Goal: Task Accomplishment & Management: Use online tool/utility

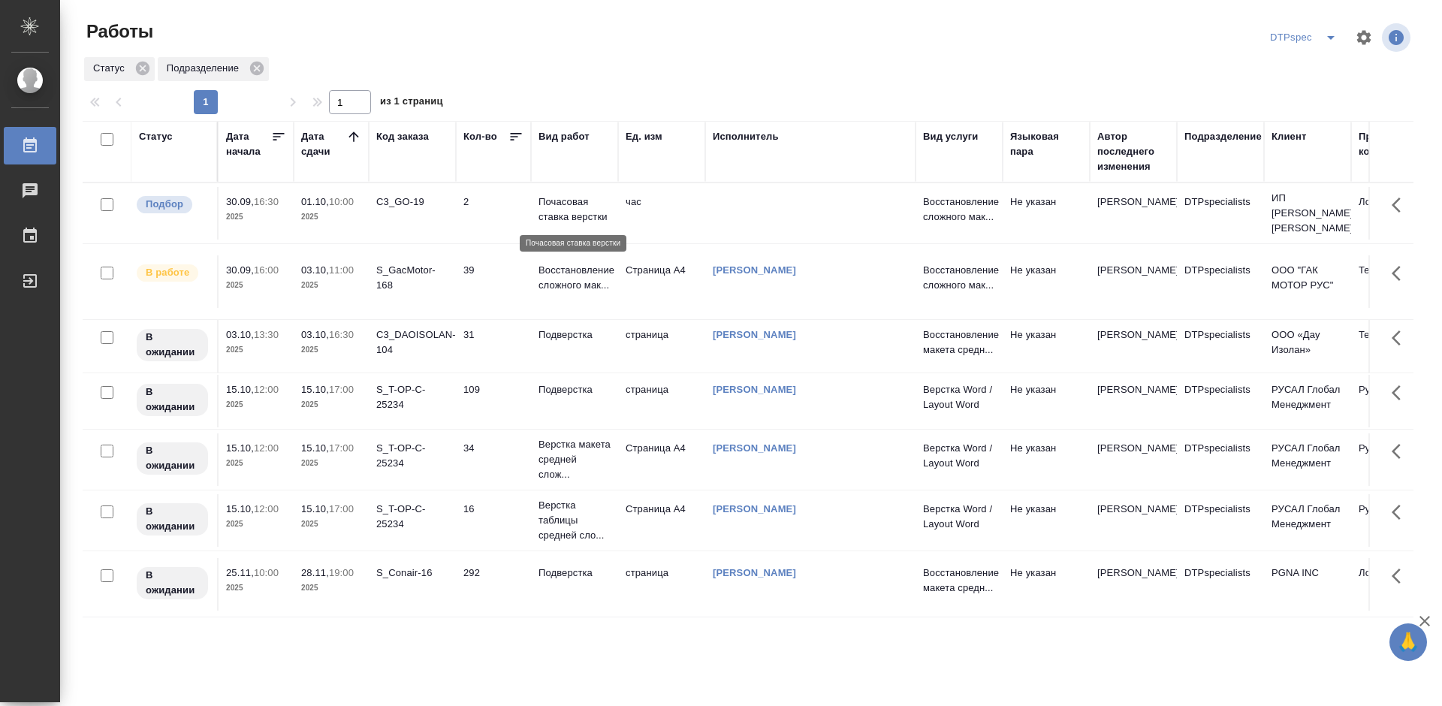
click at [575, 215] on p "Почасовая ставка верстки" at bounding box center [574, 210] width 72 height 30
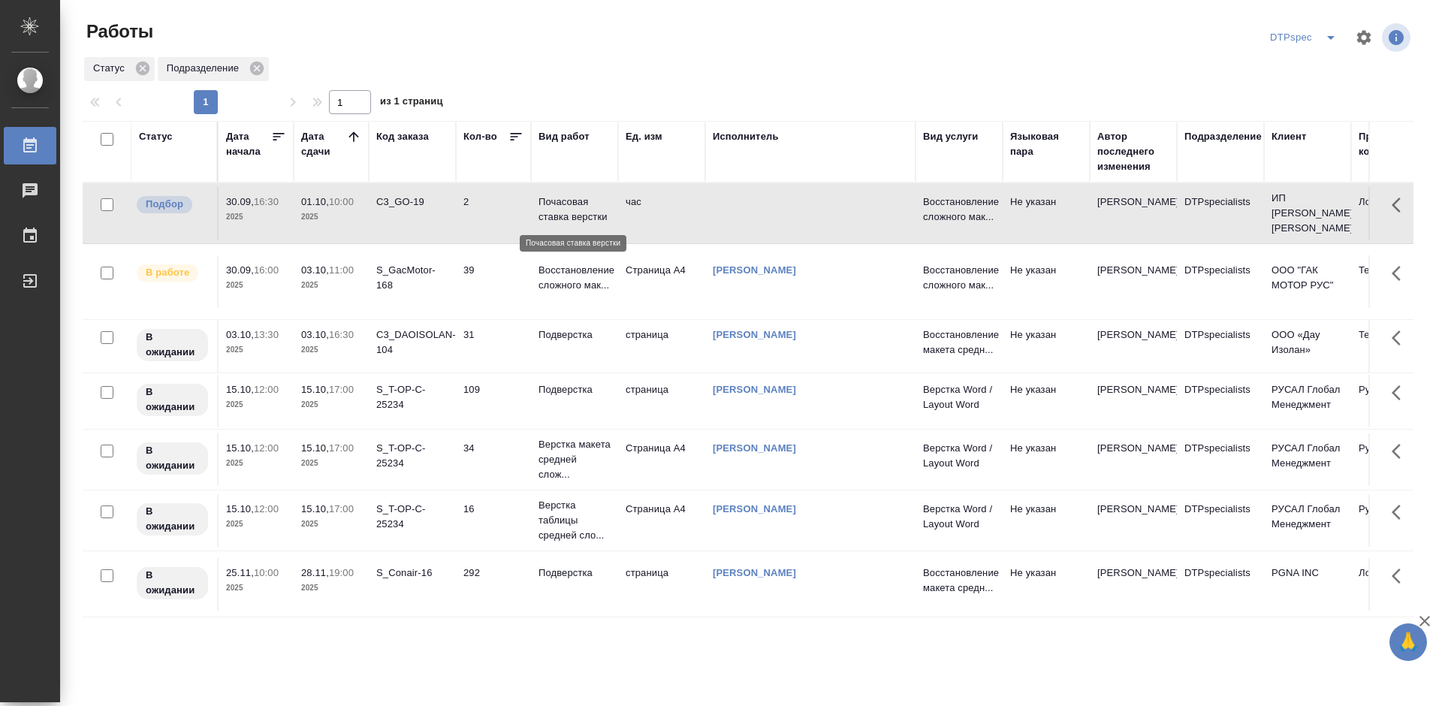
click at [575, 215] on p "Почасовая ставка верстки" at bounding box center [574, 210] width 72 height 30
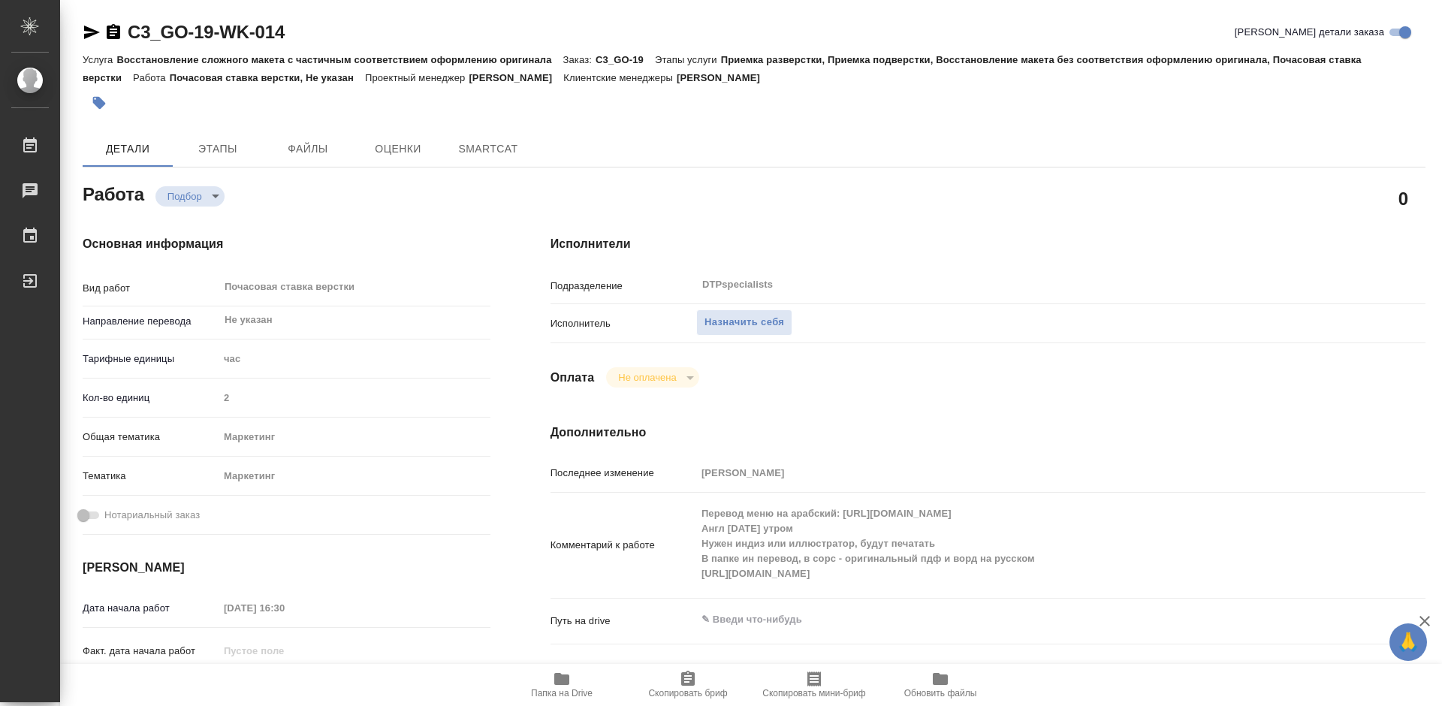
type textarea "x"
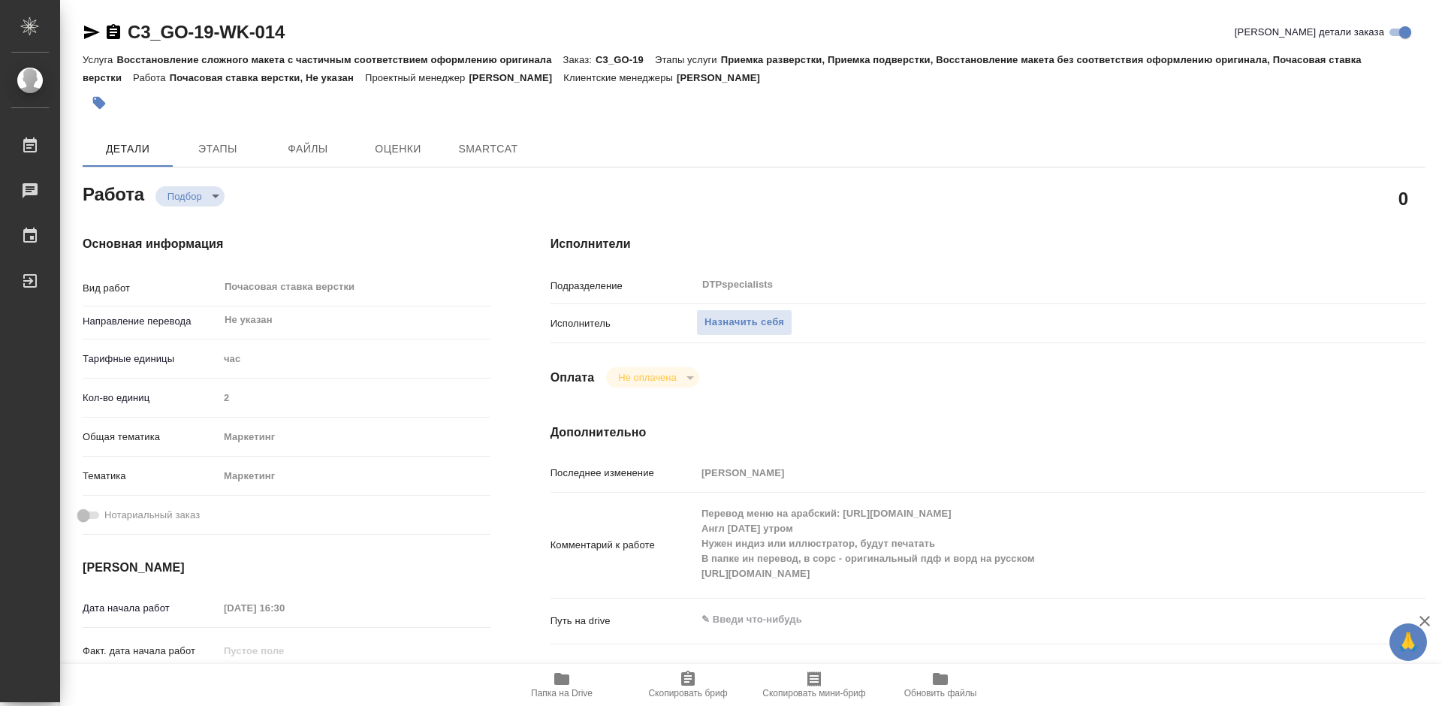
type textarea "x"
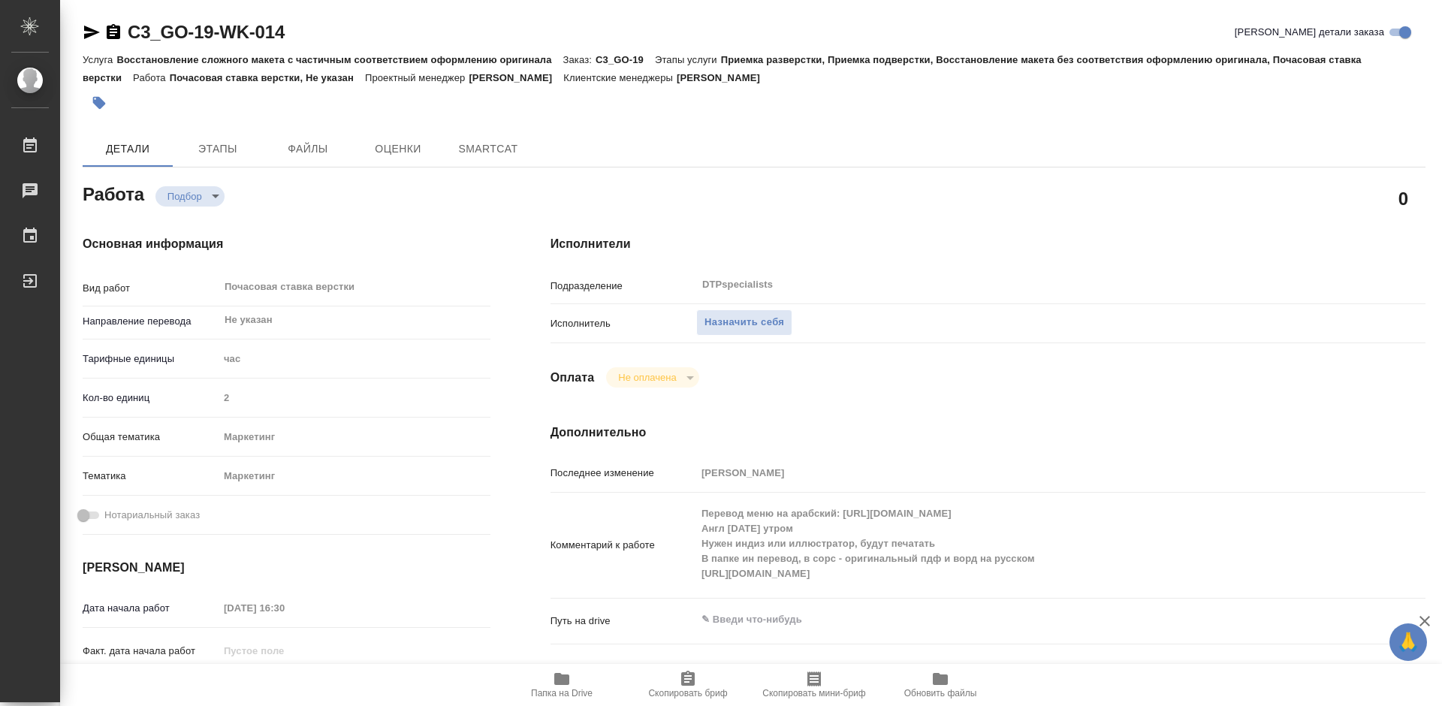
type textarea "x"
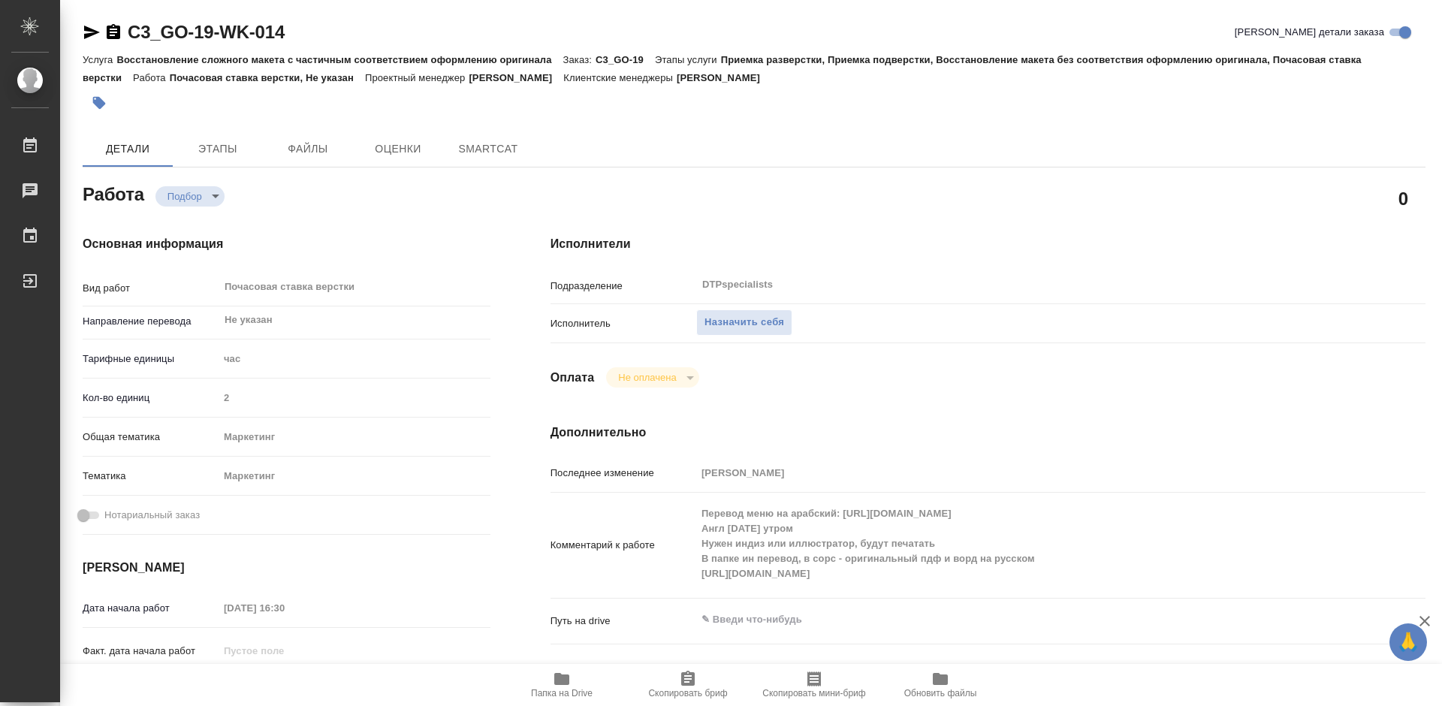
type textarea "x"
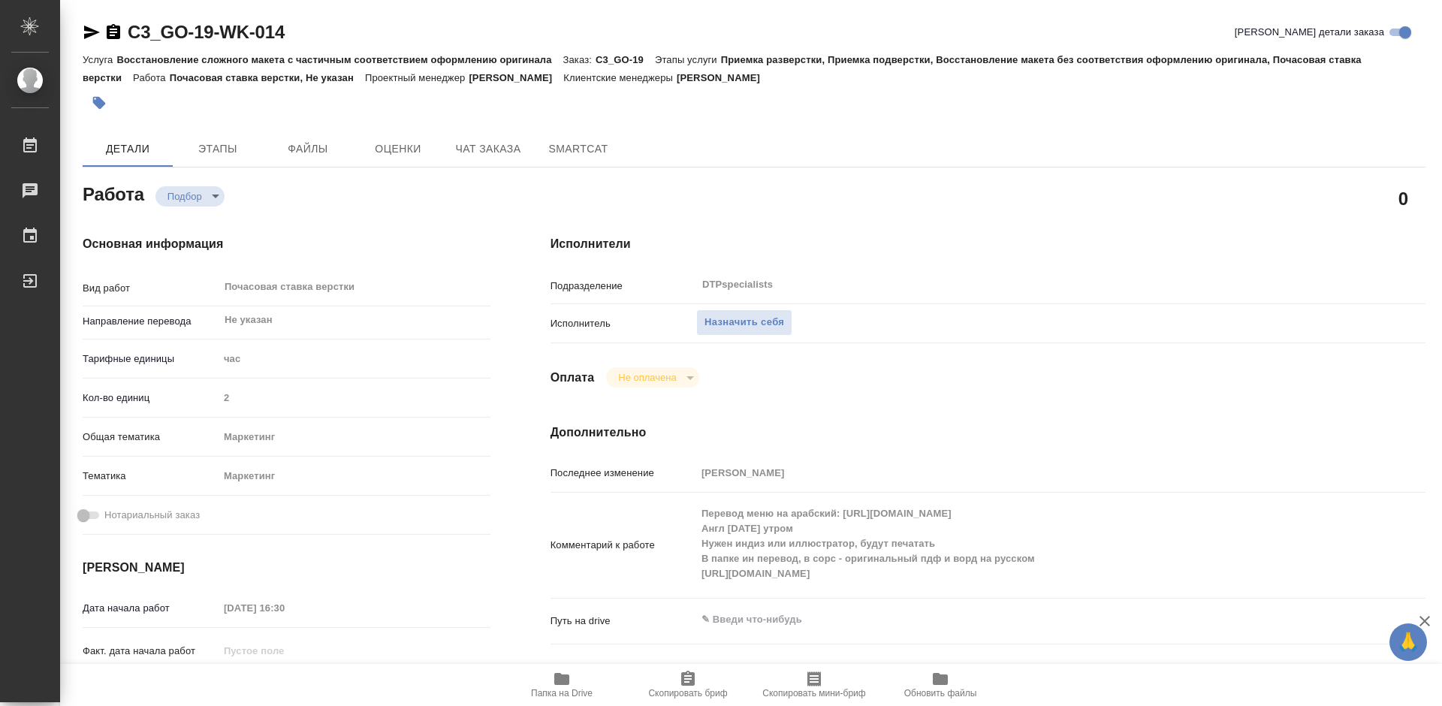
type textarea "x"
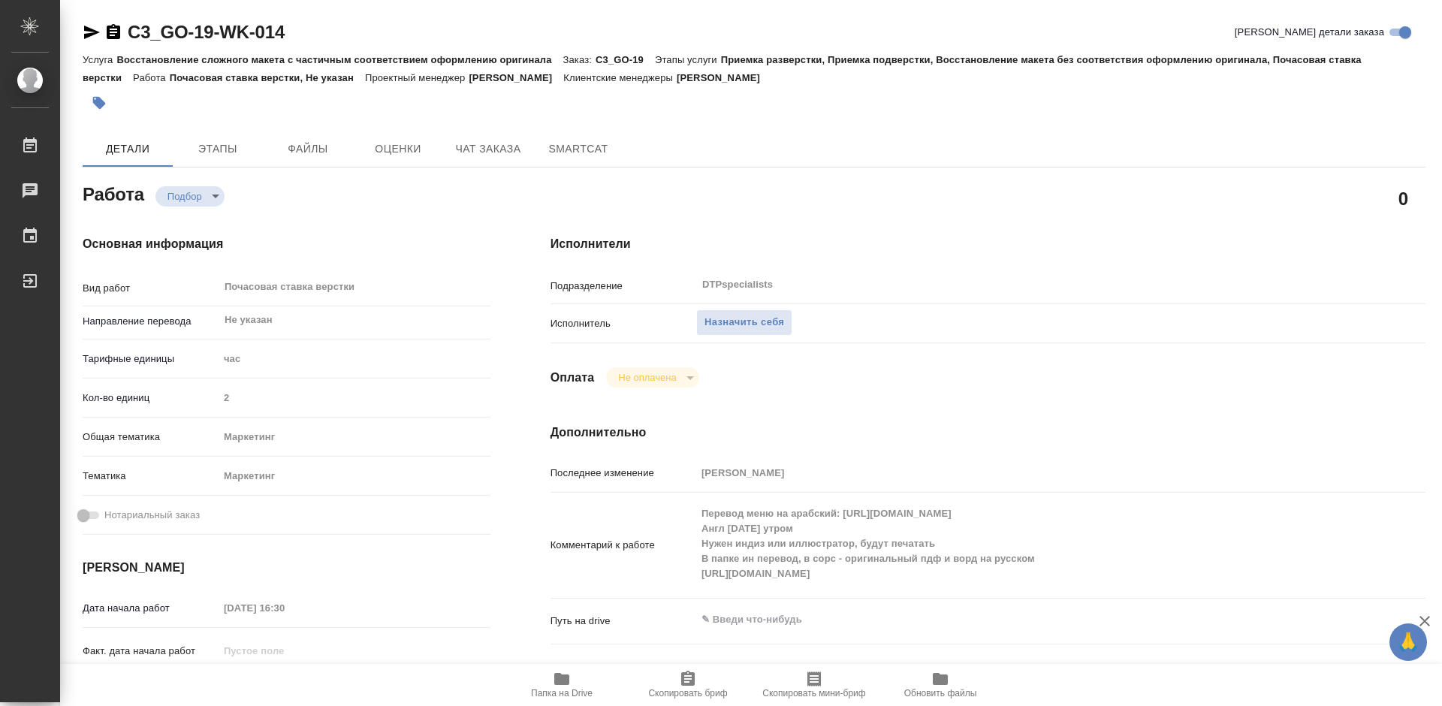
type textarea "x"
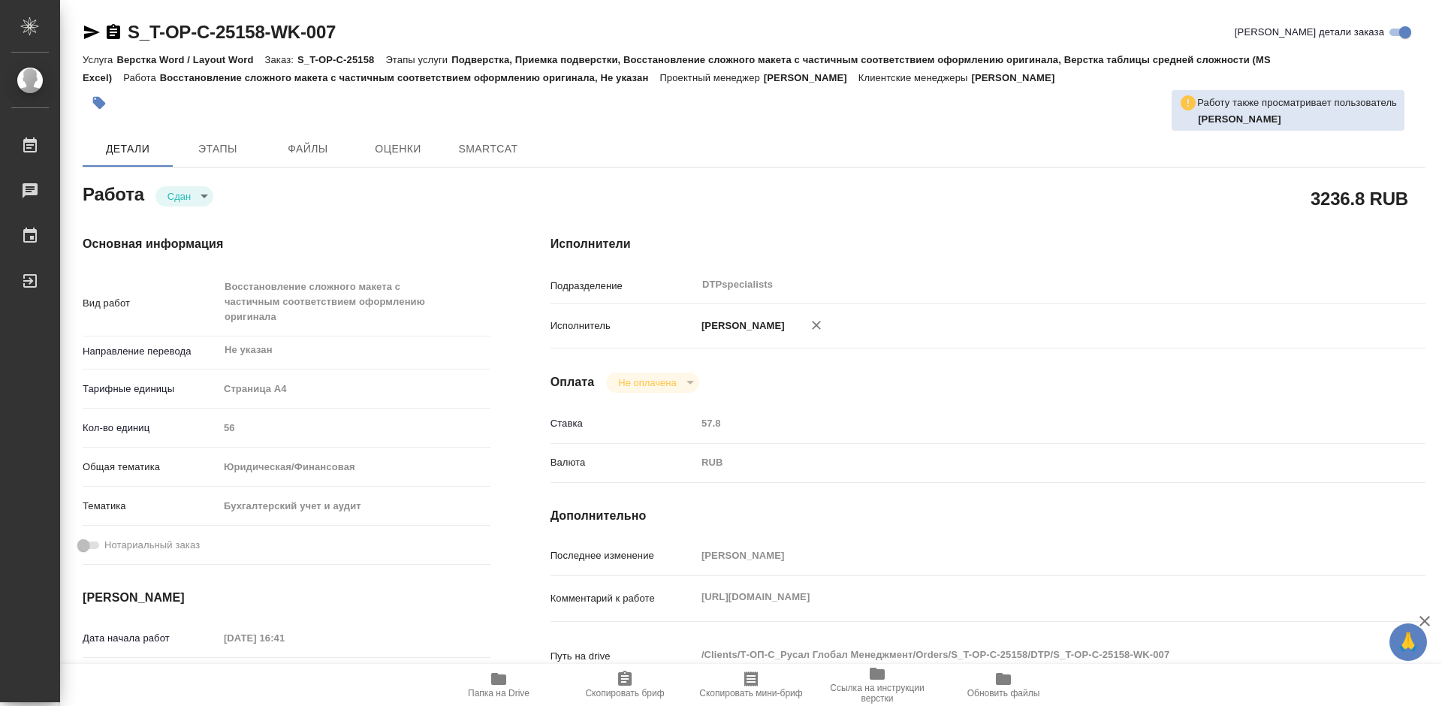
type textarea "x"
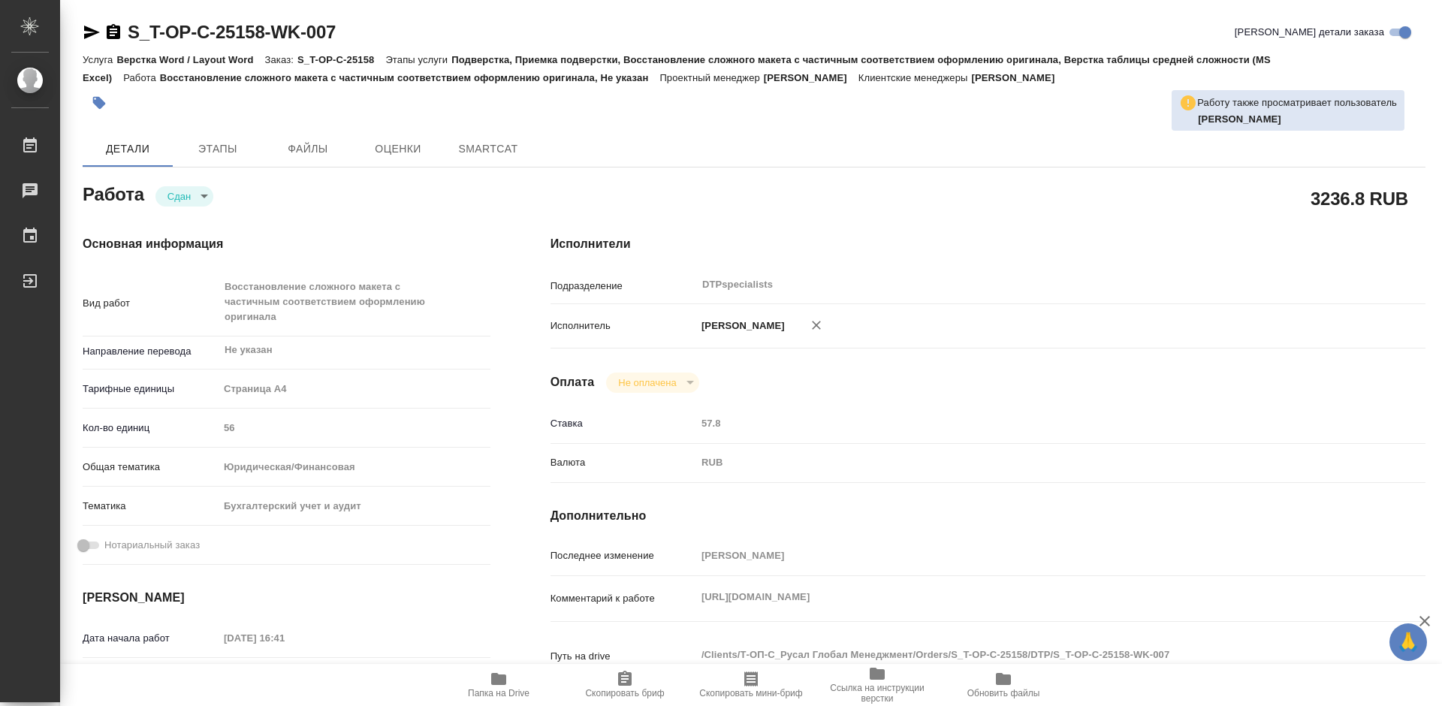
type textarea "x"
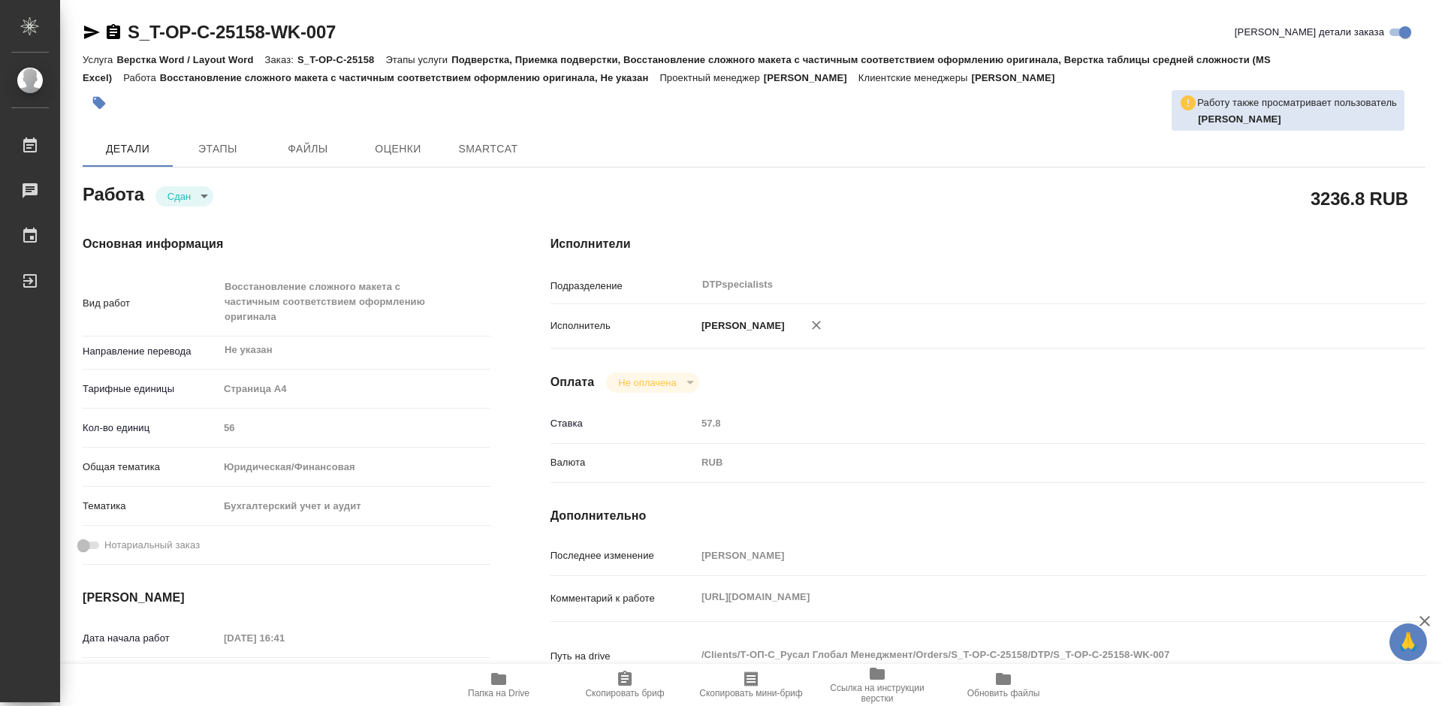
type textarea "x"
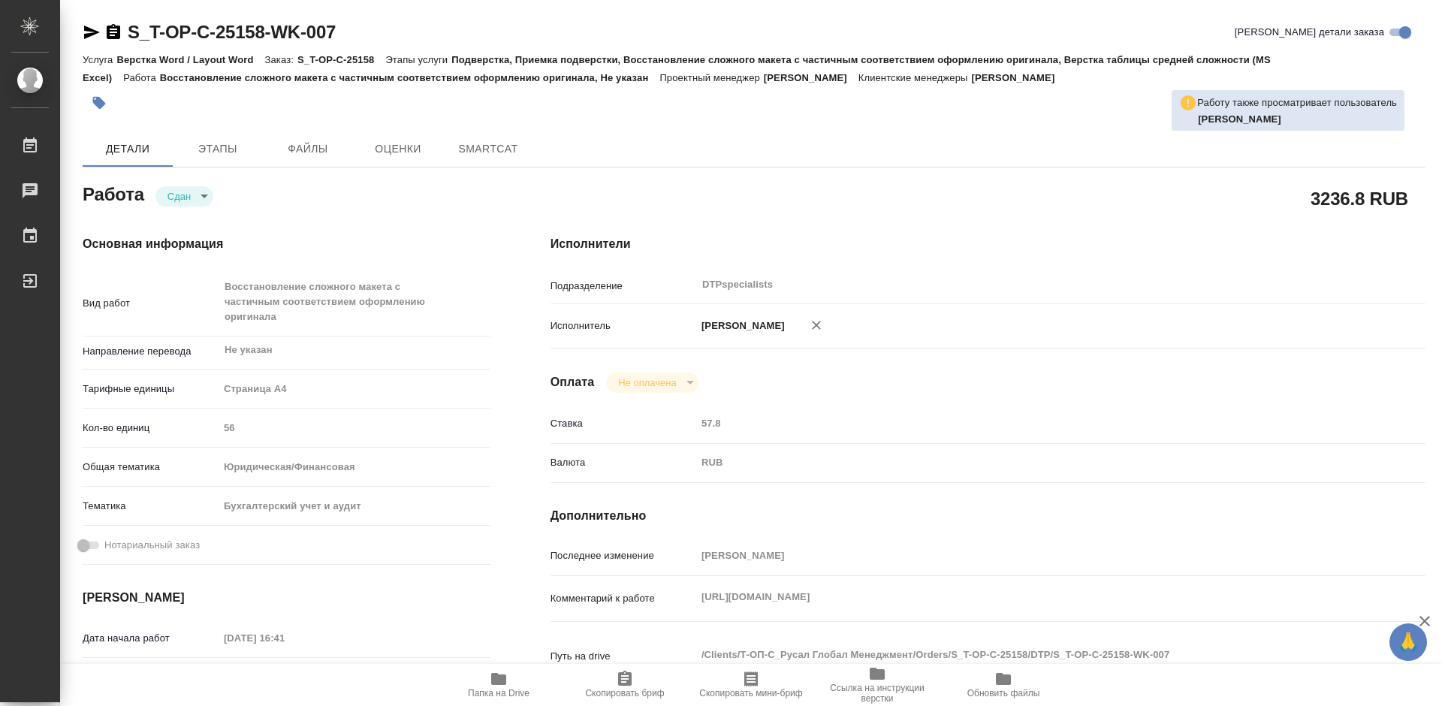
type textarea "x"
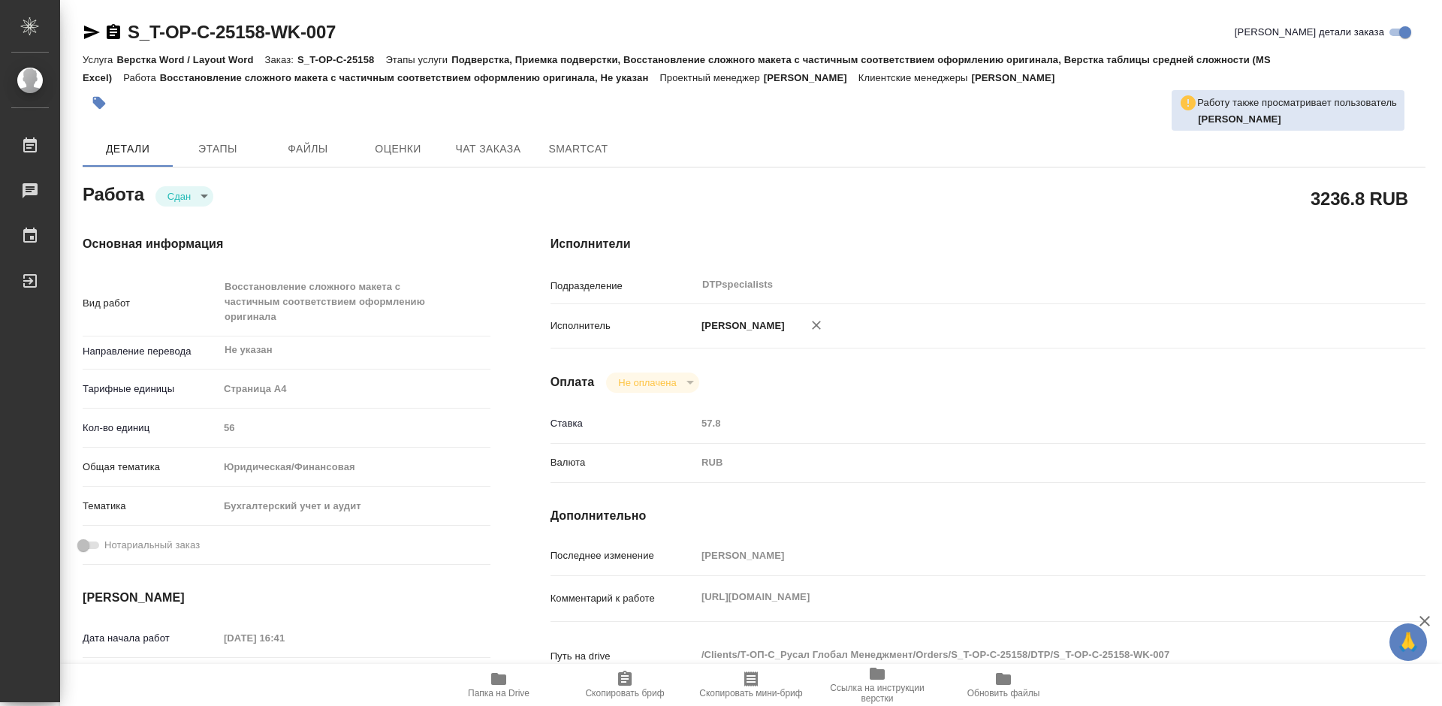
type textarea "x"
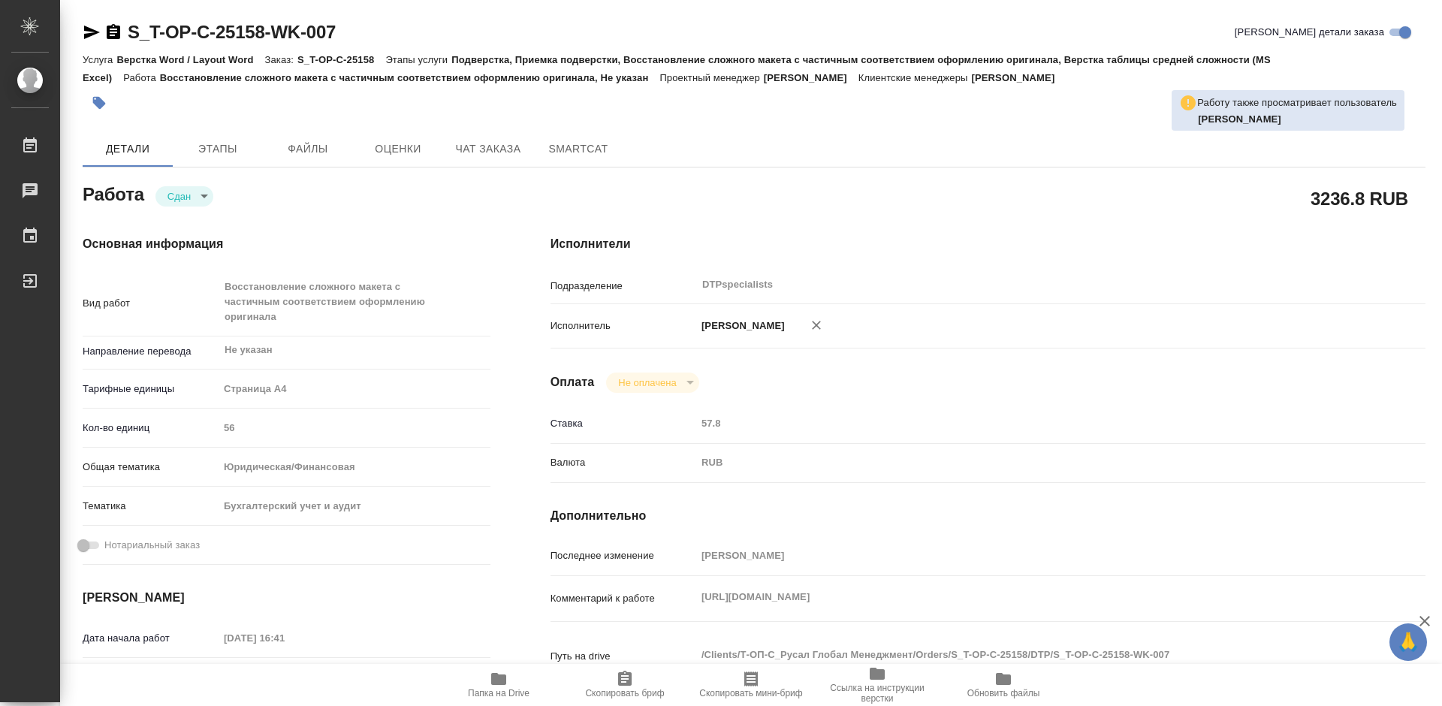
type textarea "x"
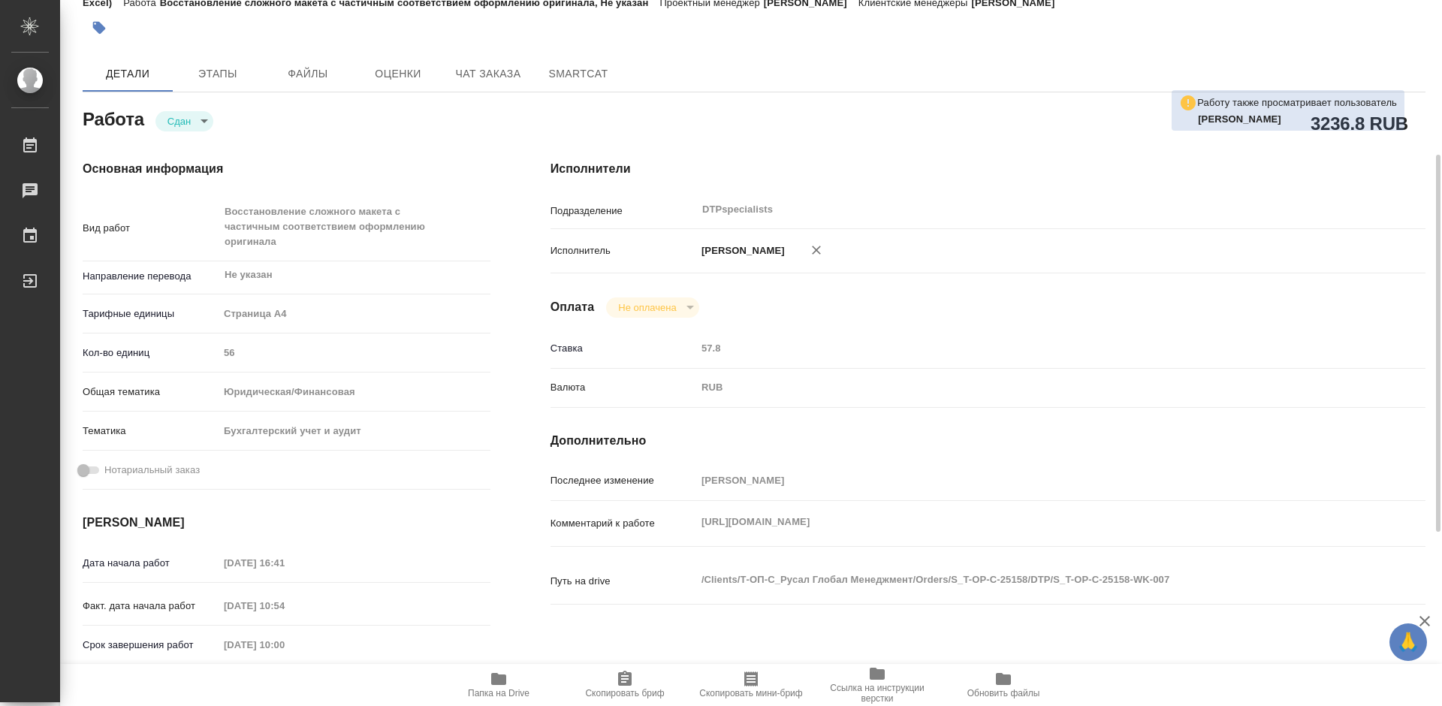
scroll to position [300, 0]
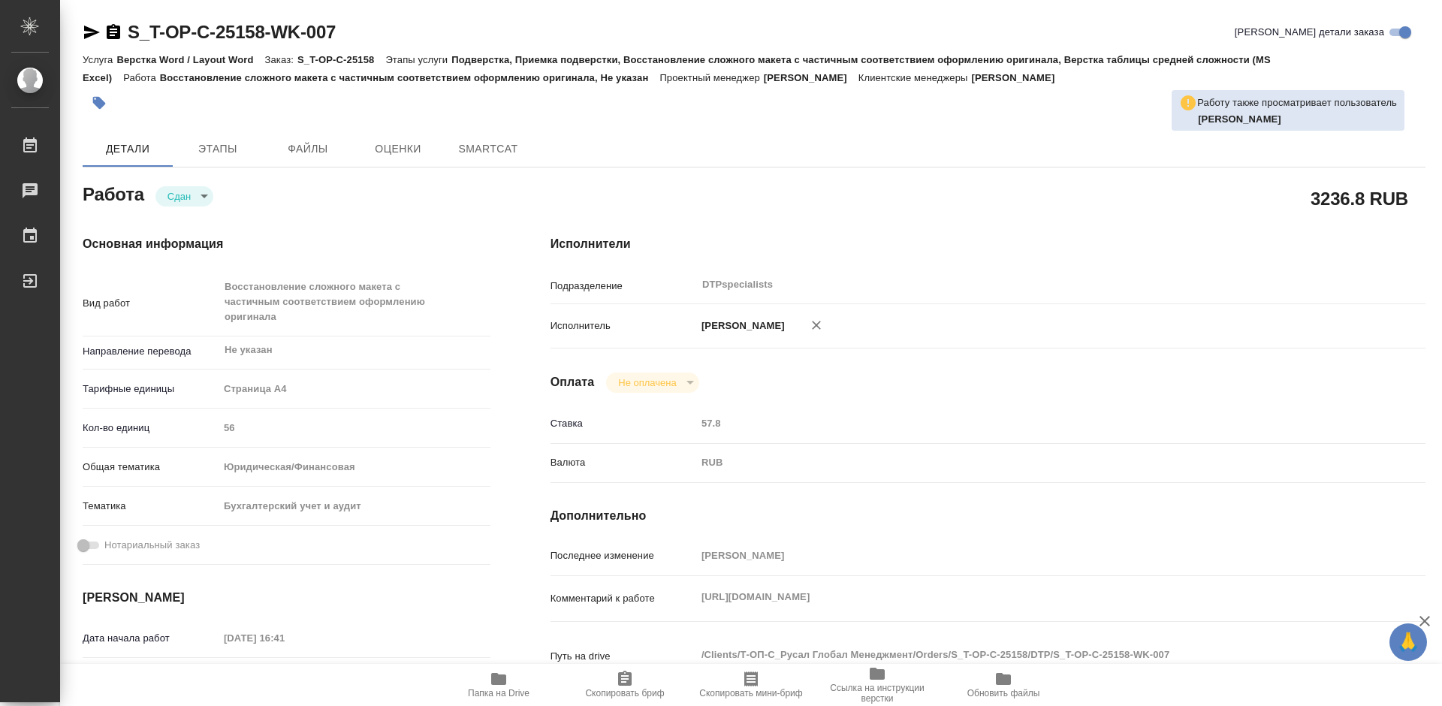
type textarea "x"
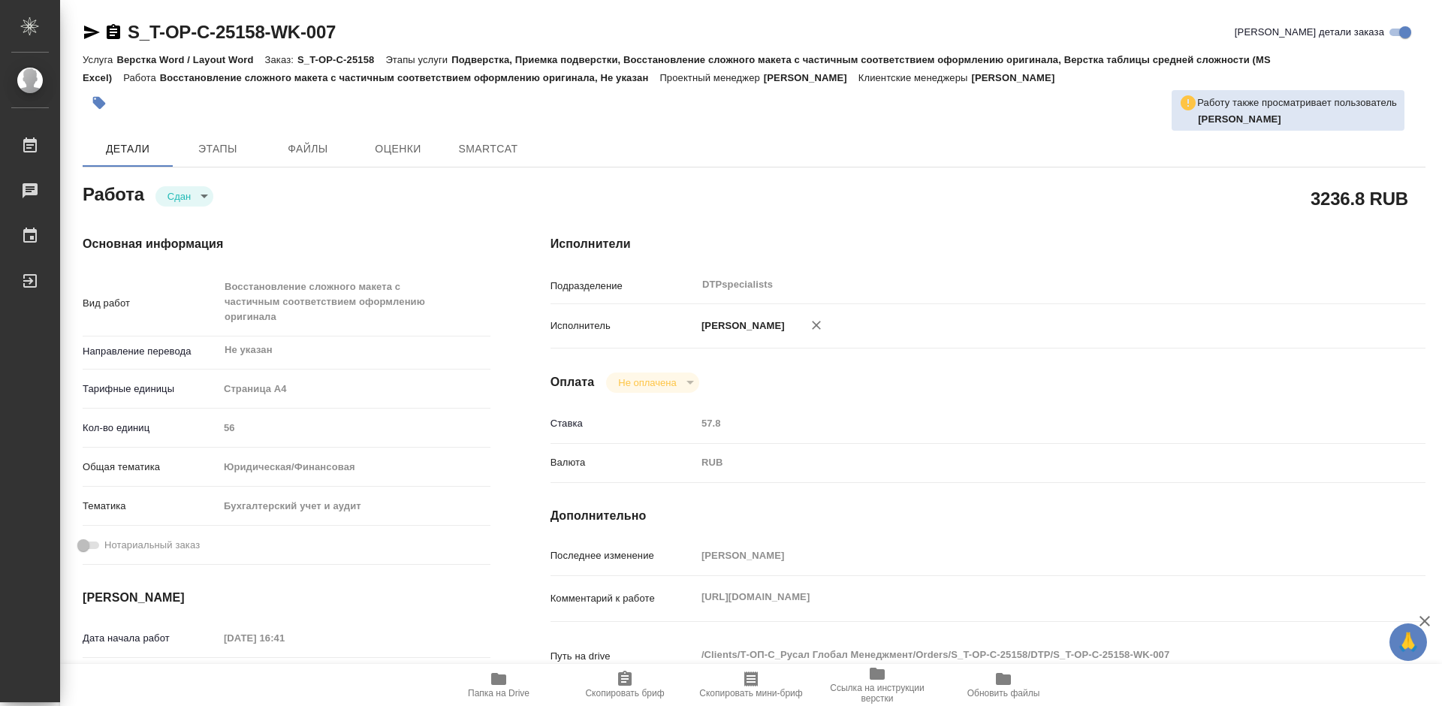
type textarea "x"
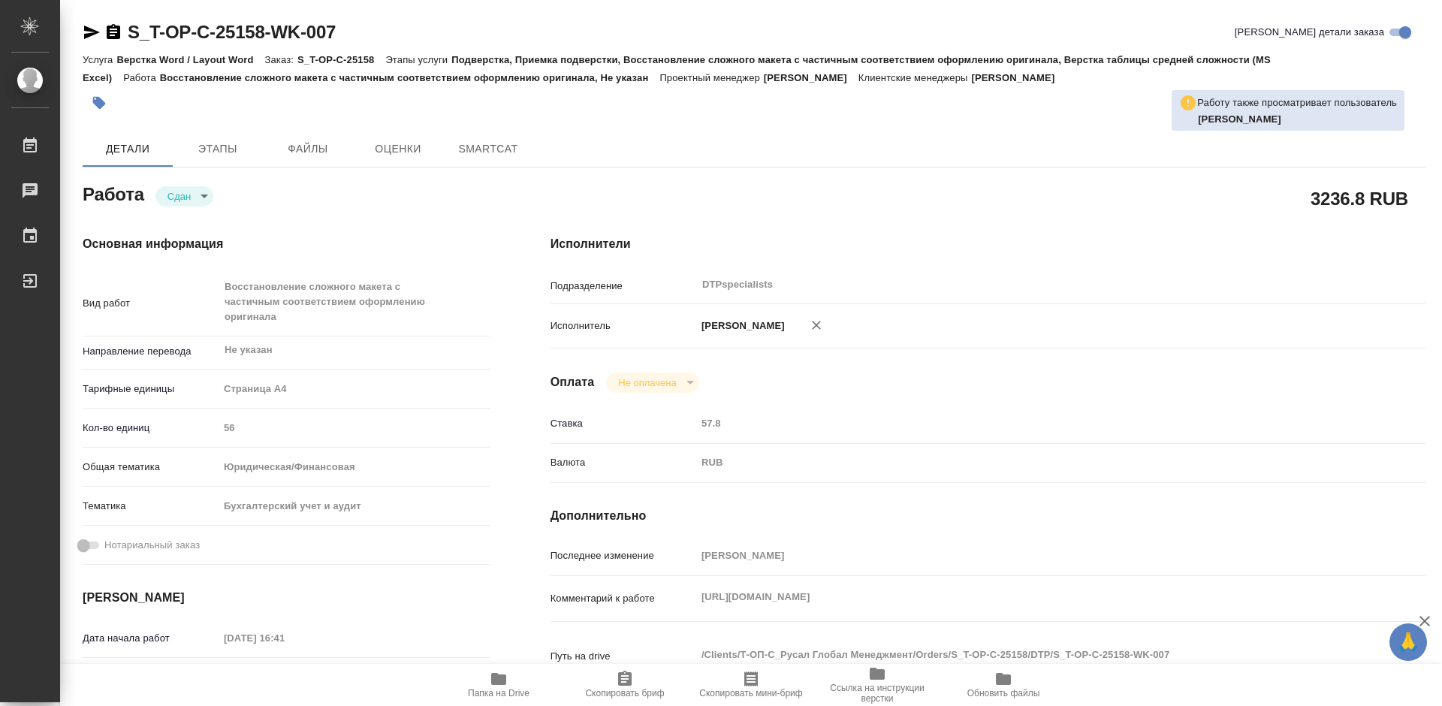
type textarea "x"
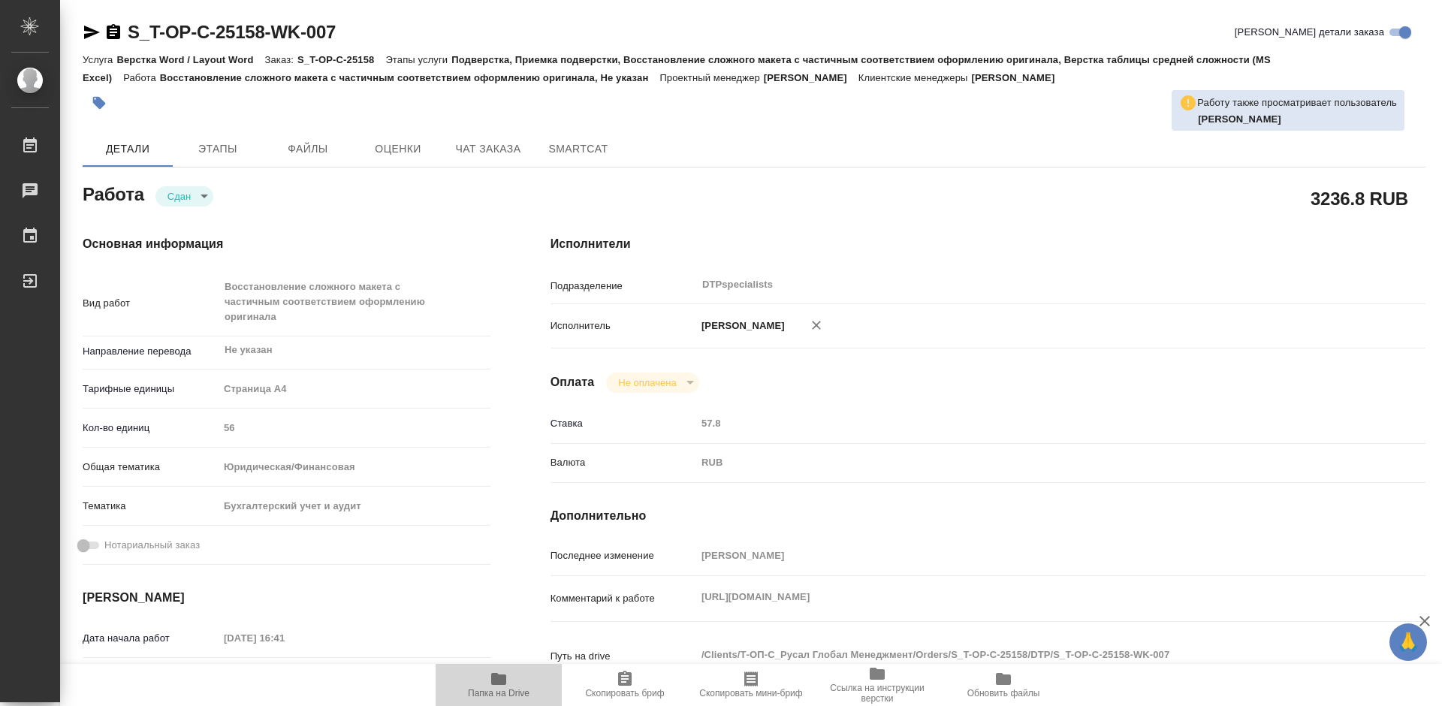
click at [488, 689] on span "Папка на Drive" at bounding box center [499, 693] width 62 height 11
type textarea "x"
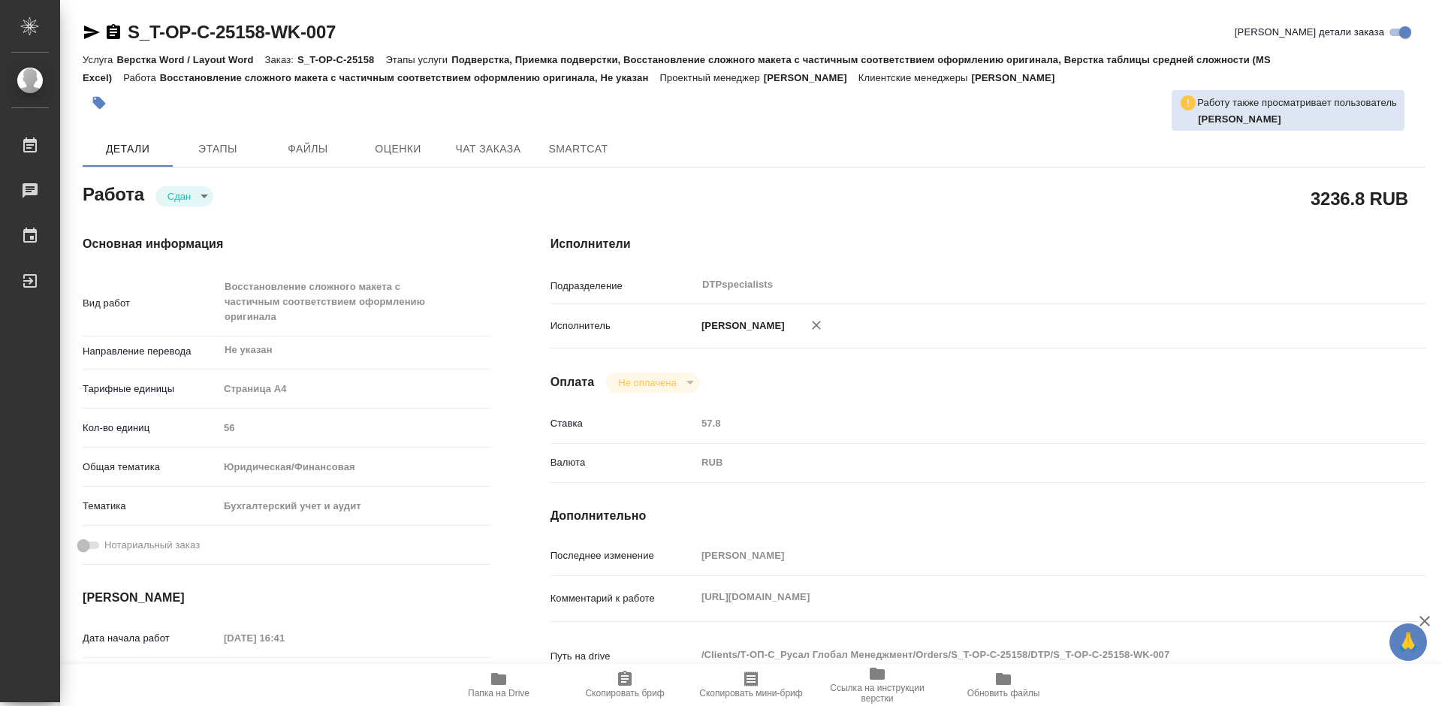
type textarea "x"
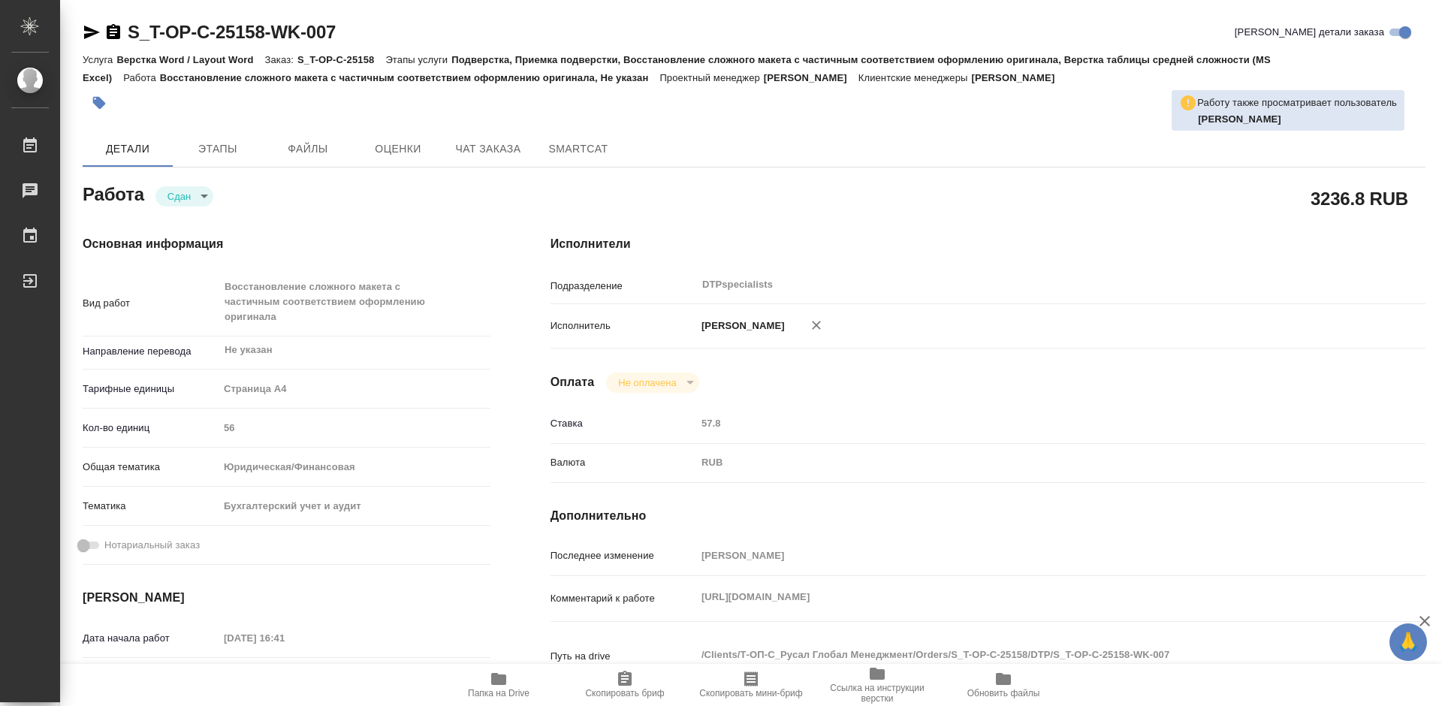
type textarea "x"
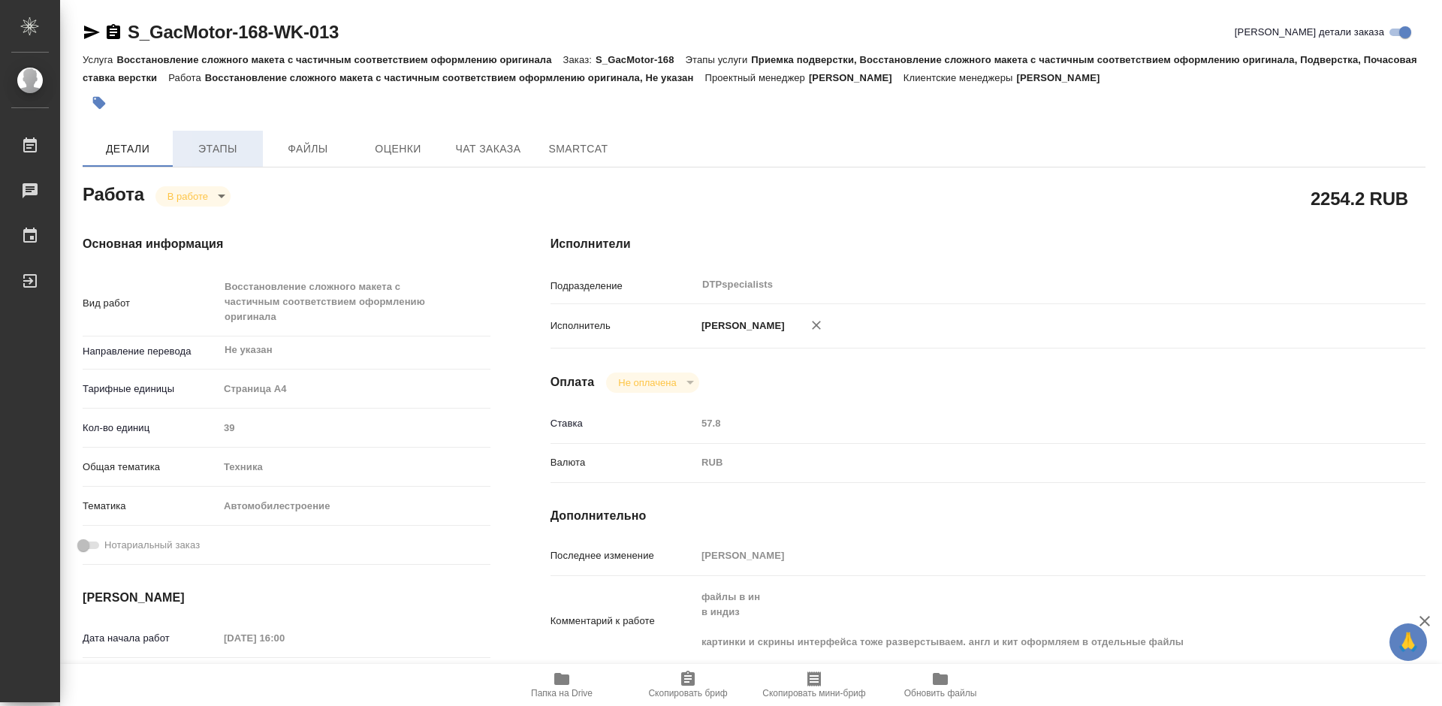
click at [234, 146] on span "Этапы" at bounding box center [218, 149] width 72 height 19
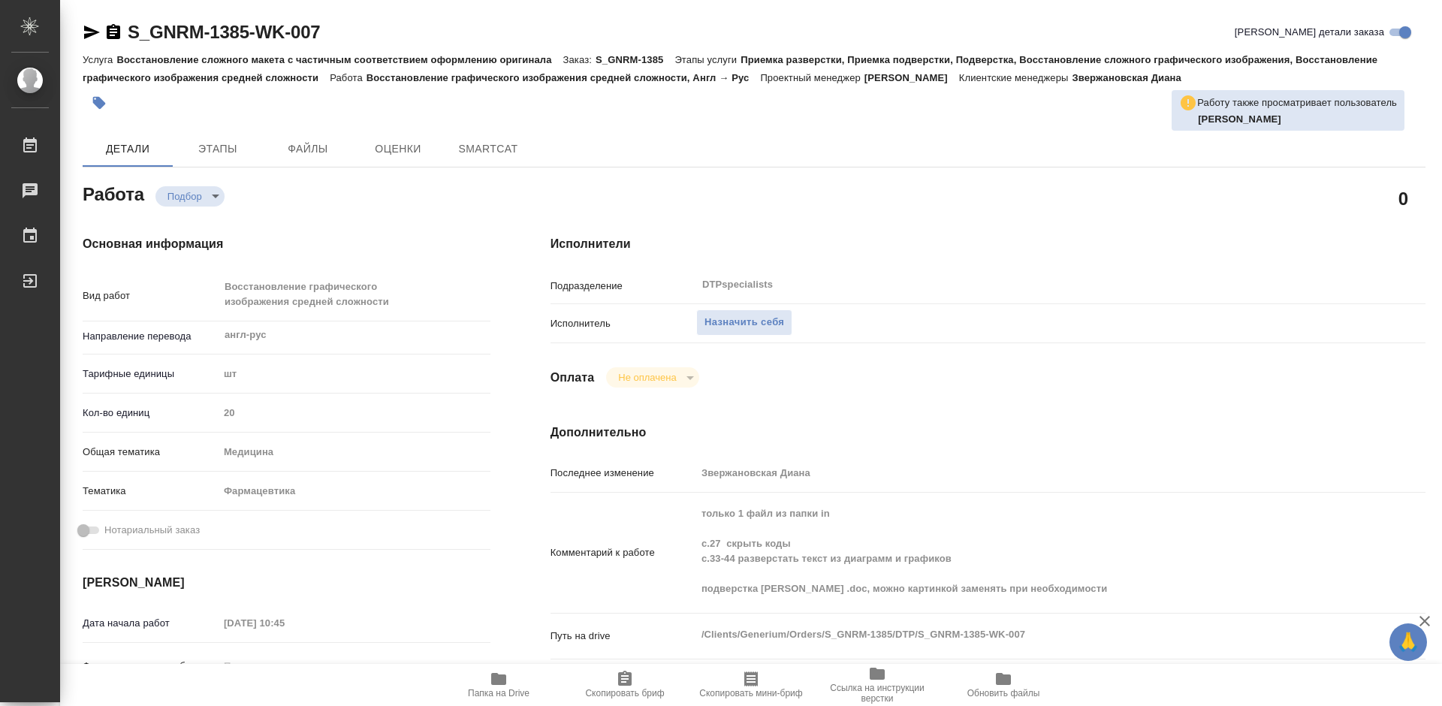
type textarea "x"
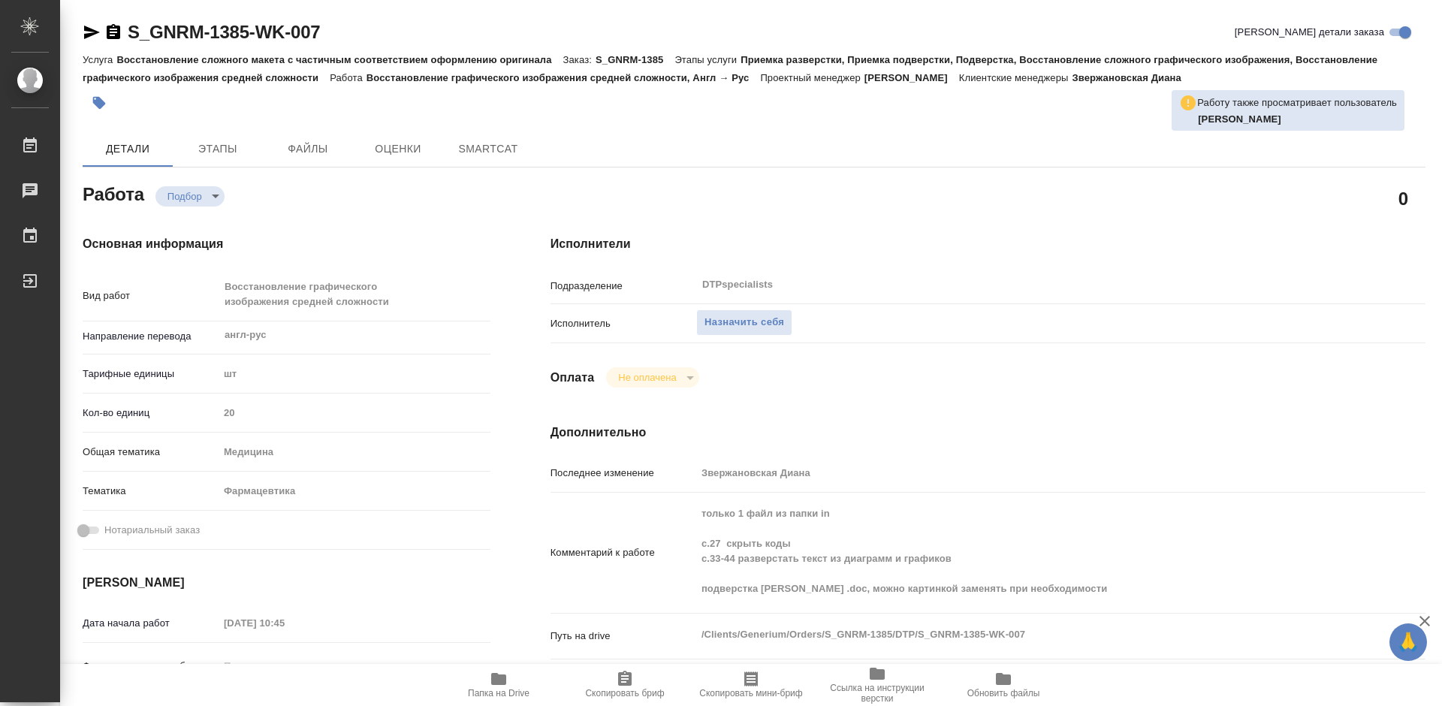
type textarea "x"
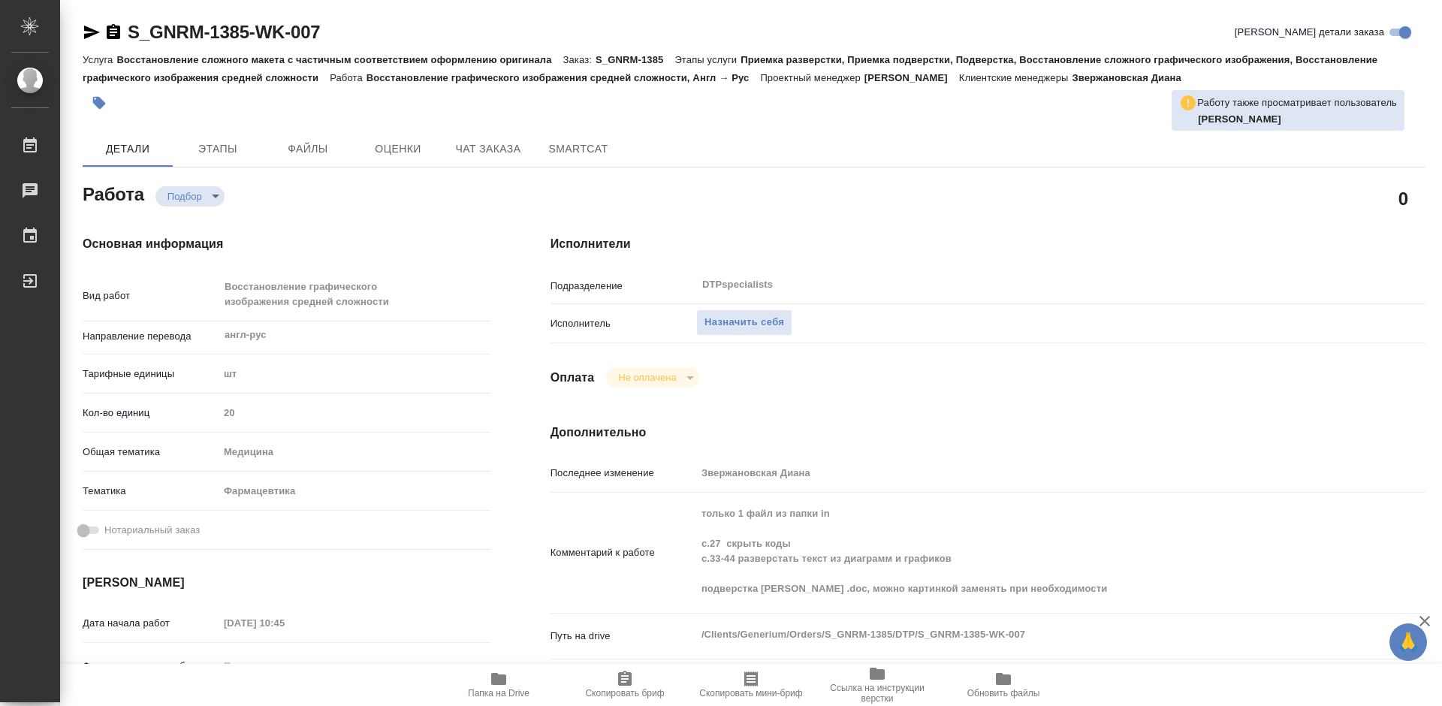
type textarea "x"
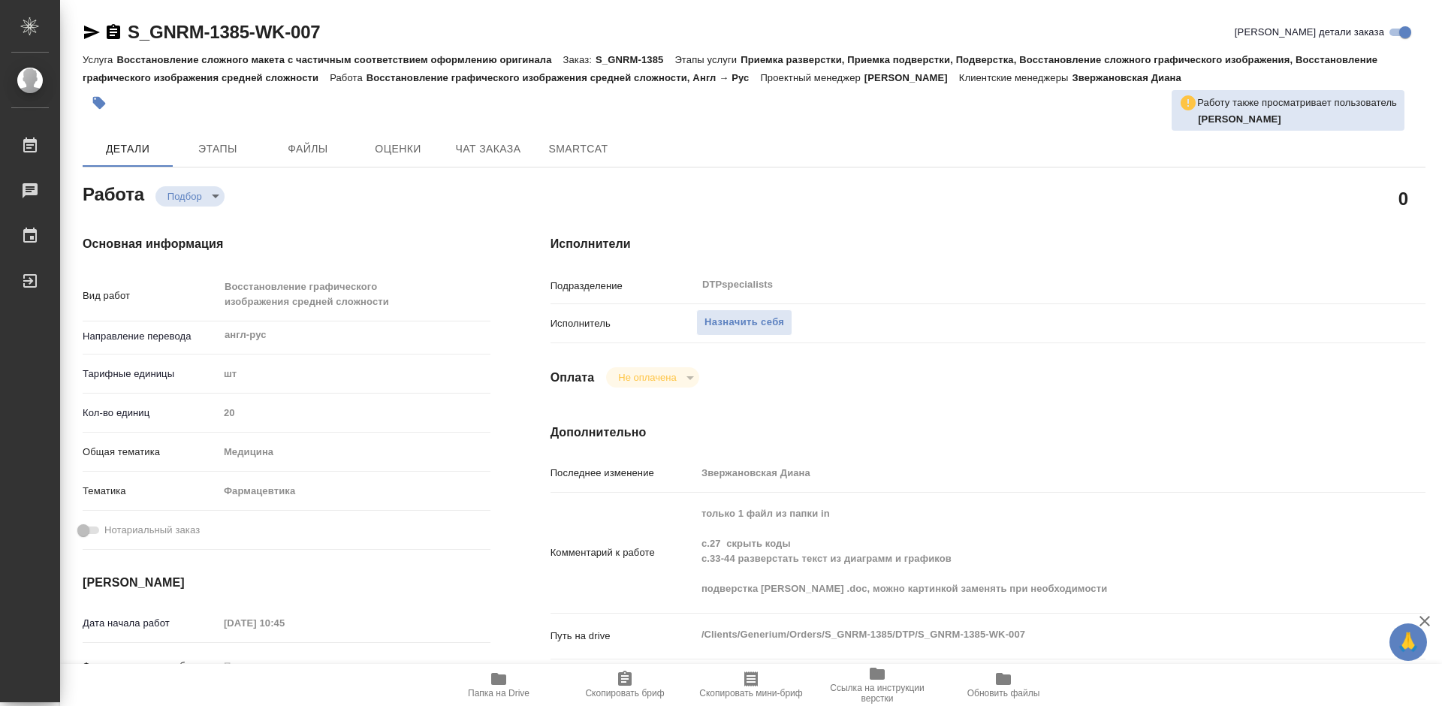
type textarea "x"
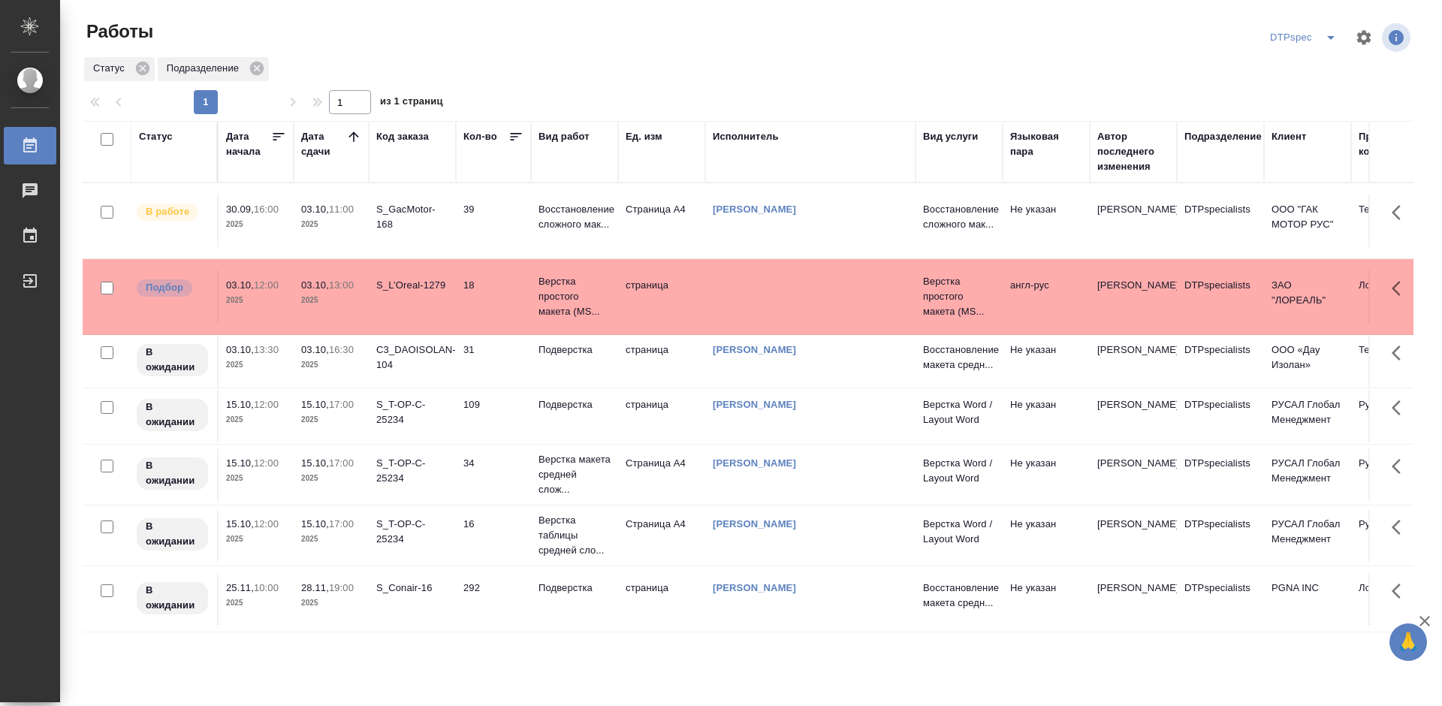
click at [351, 137] on icon at bounding box center [353, 136] width 15 height 15
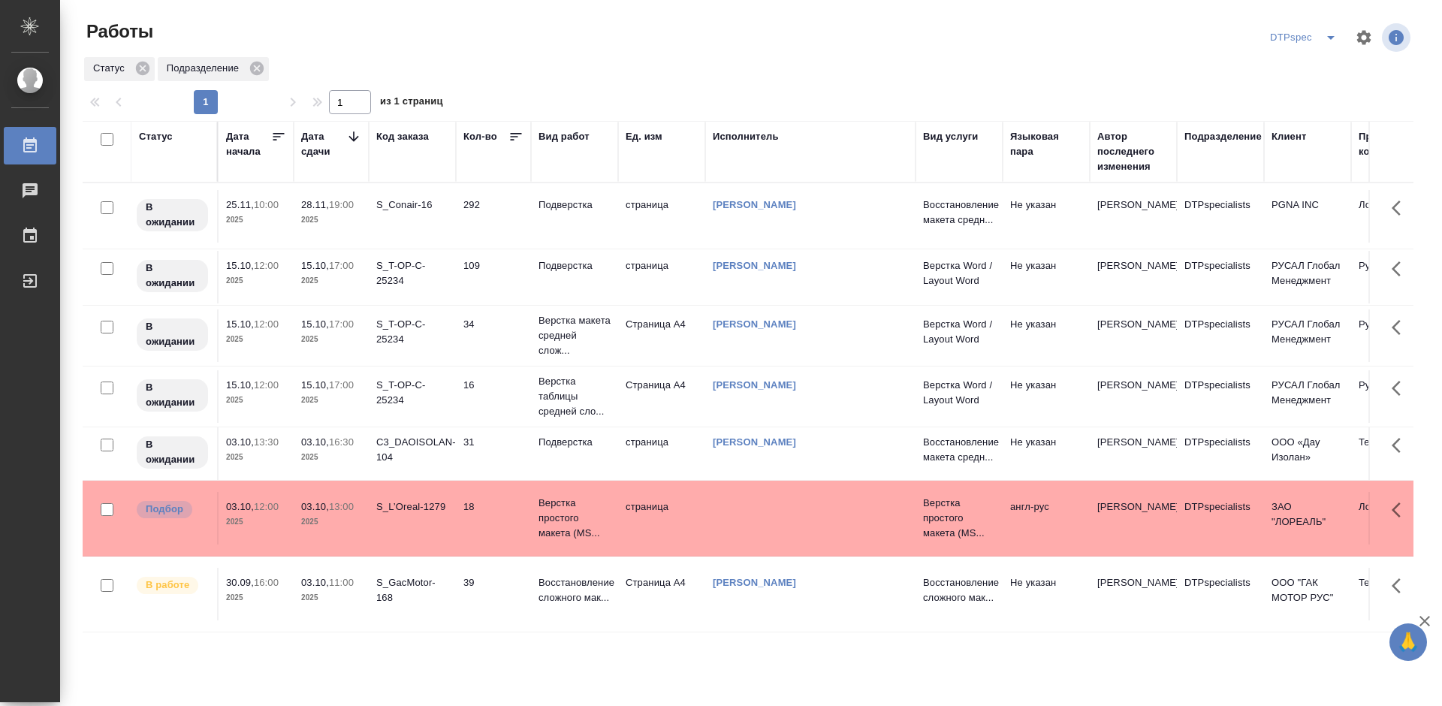
click at [351, 137] on icon at bounding box center [353, 136] width 15 height 15
